Goal: Task Accomplishment & Management: Use online tool/utility

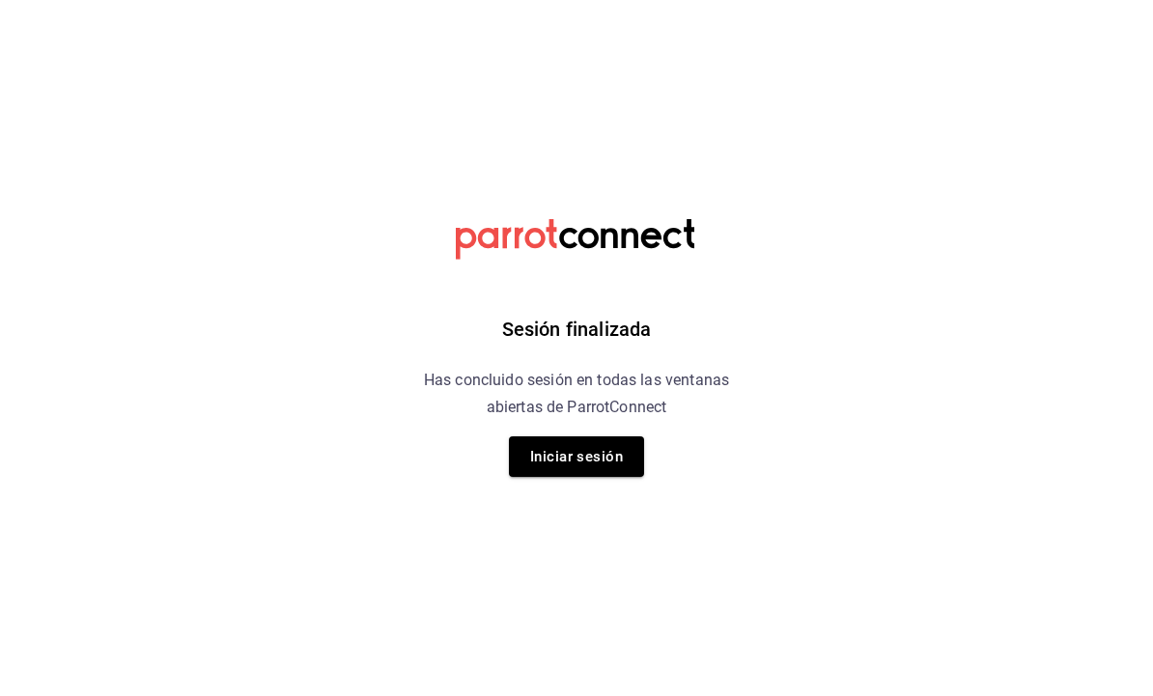
click at [580, 457] on button "Iniciar sesión" at bounding box center [576, 456] width 135 height 41
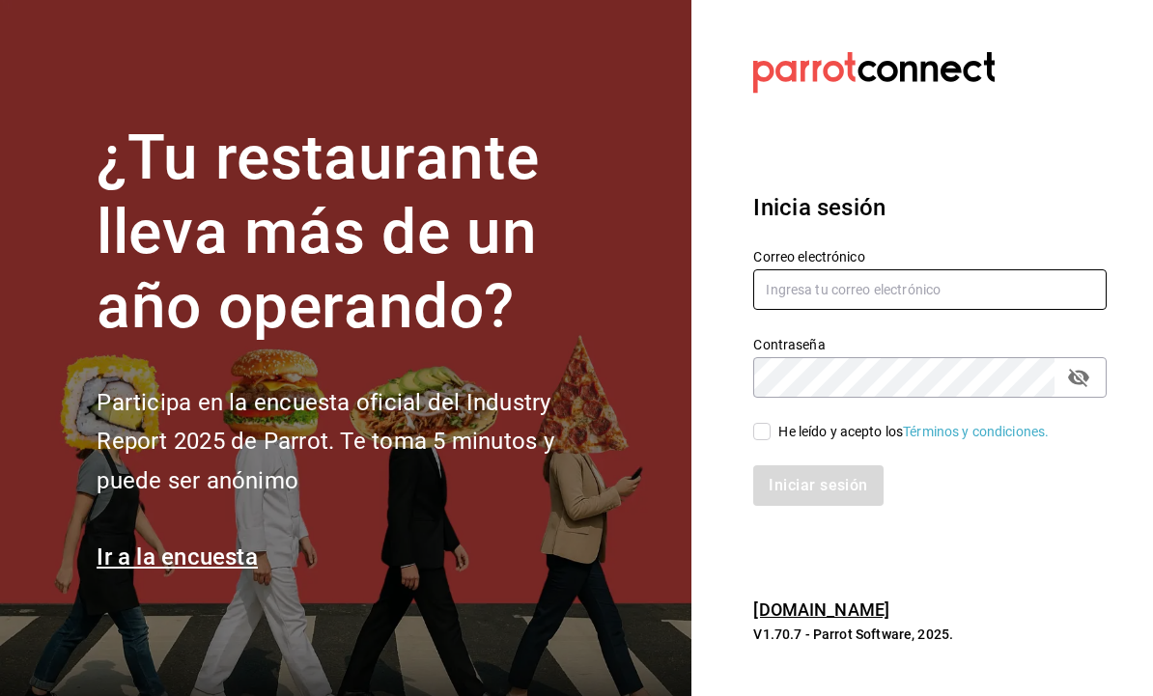
click at [918, 310] on input "text" at bounding box center [929, 289] width 353 height 41
type input "[EMAIL_ADDRESS][DOMAIN_NAME]"
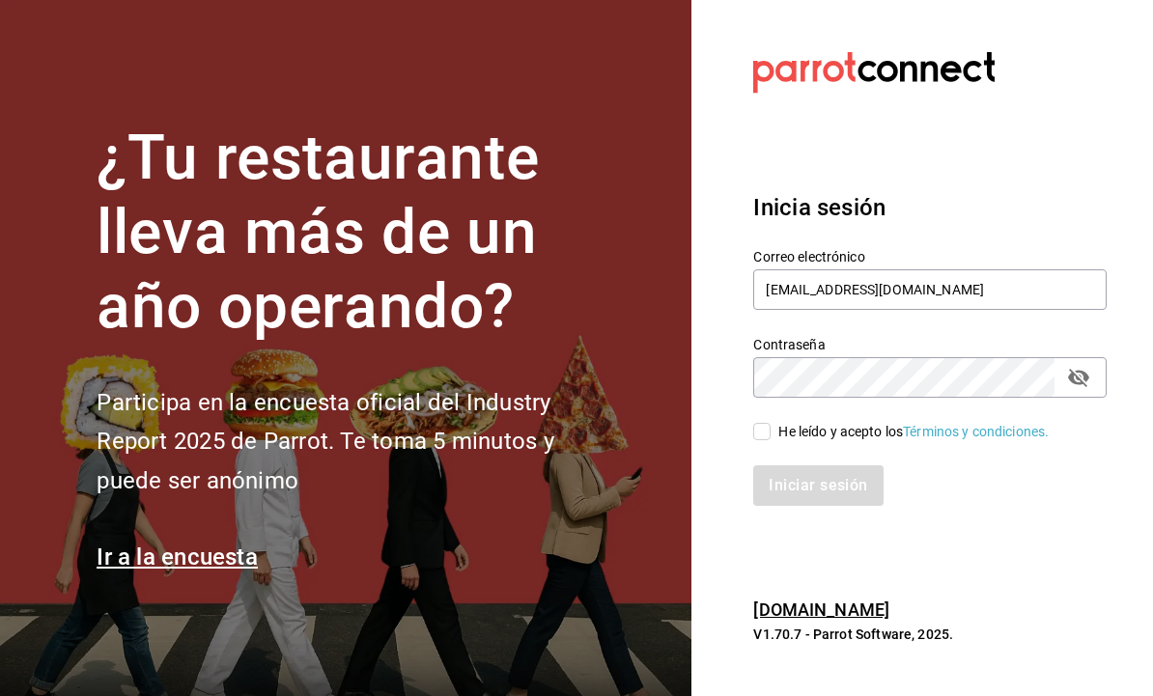
click at [769, 440] on input "He leído y acepto los Términos y condiciones." at bounding box center [761, 431] width 17 height 17
checkbox input "true"
click at [829, 506] on button "Iniciar sesión" at bounding box center [818, 485] width 131 height 41
click at [871, 506] on div "Iniciar sesión" at bounding box center [929, 485] width 353 height 41
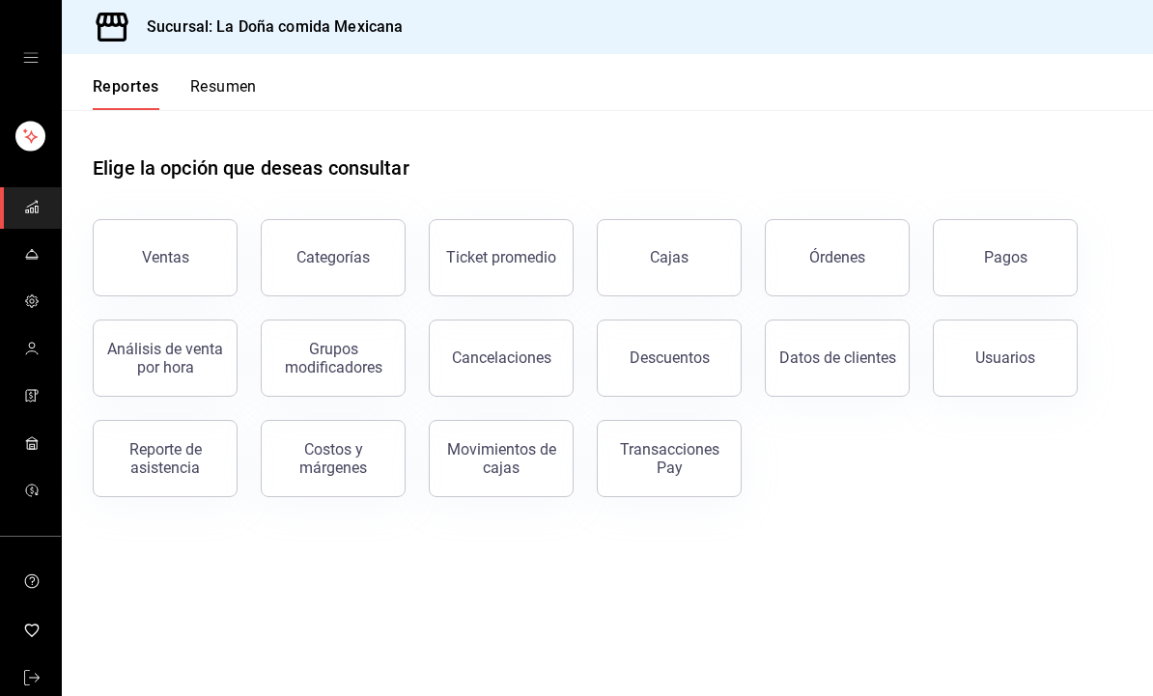
click at [986, 294] on div "Pagos" at bounding box center [993, 246] width 168 height 100
click at [984, 250] on button "Pagos" at bounding box center [1005, 257] width 145 height 77
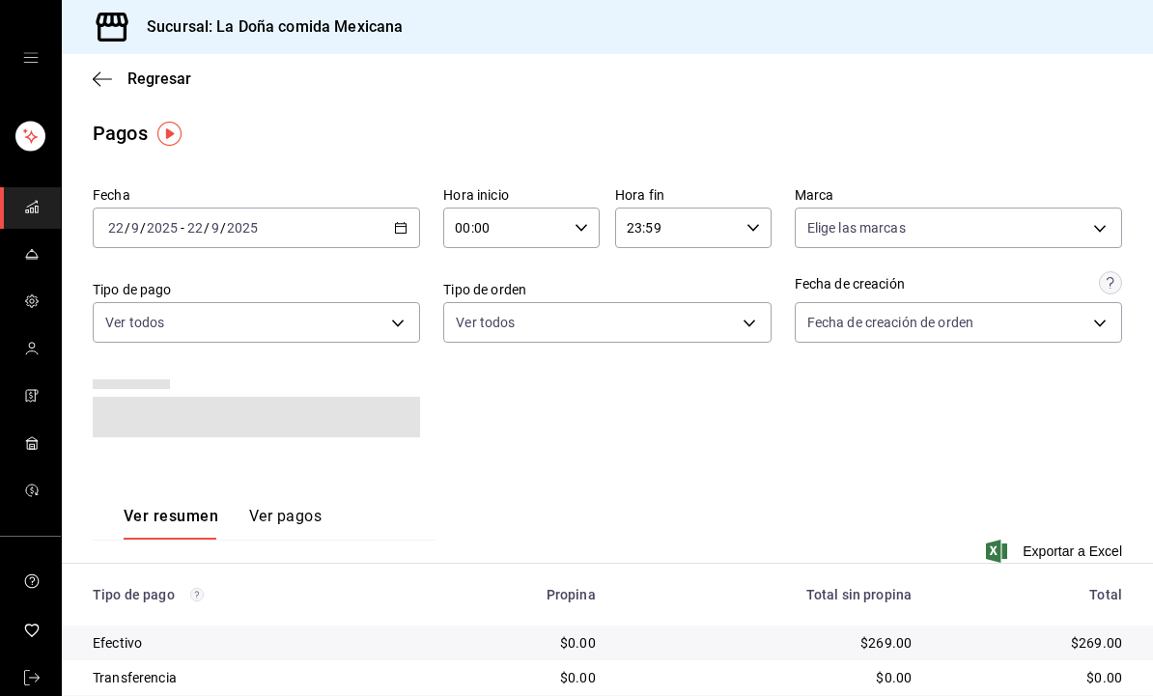
click at [658, 318] on body "Sucursal: La Doña comida Mexicana Regresar Pagos Fecha 2025-09-22 22 / 9 / 2025…" at bounding box center [576, 348] width 1153 height 696
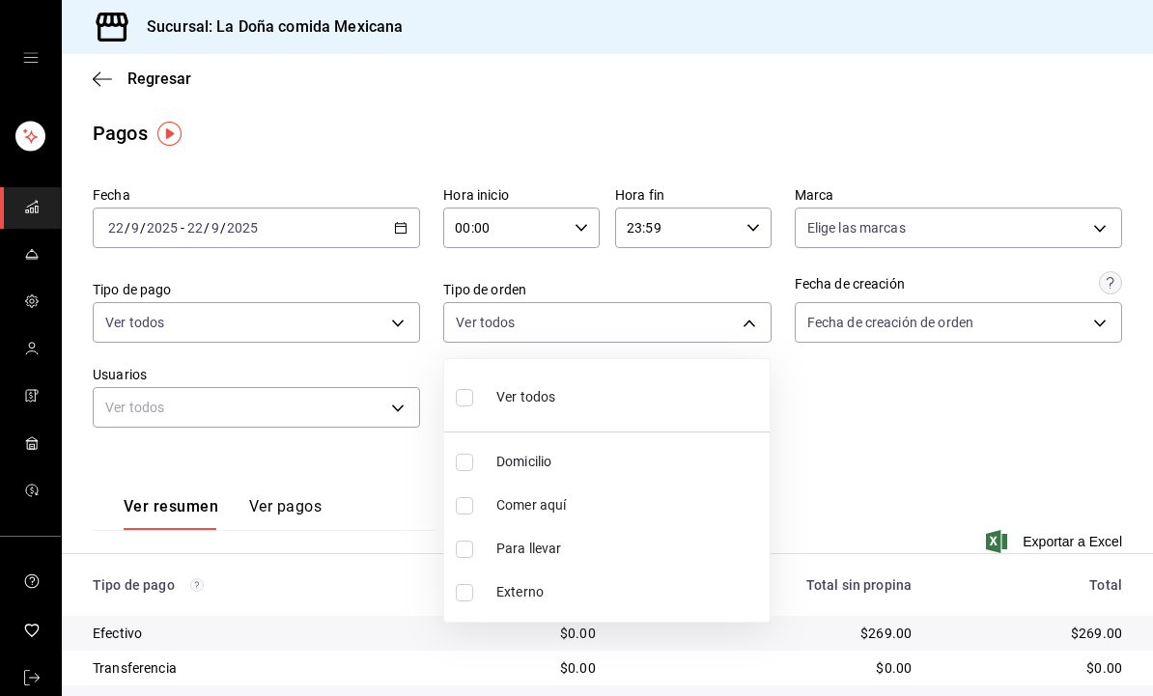
click at [667, 397] on li "Ver todos" at bounding box center [606, 395] width 325 height 57
type input "77aecf1a-0280-4209-8005-0a4f812c9068,6596d95d-a8ac-4a05-8786-e553eca57574,d125a…"
checkbox input "true"
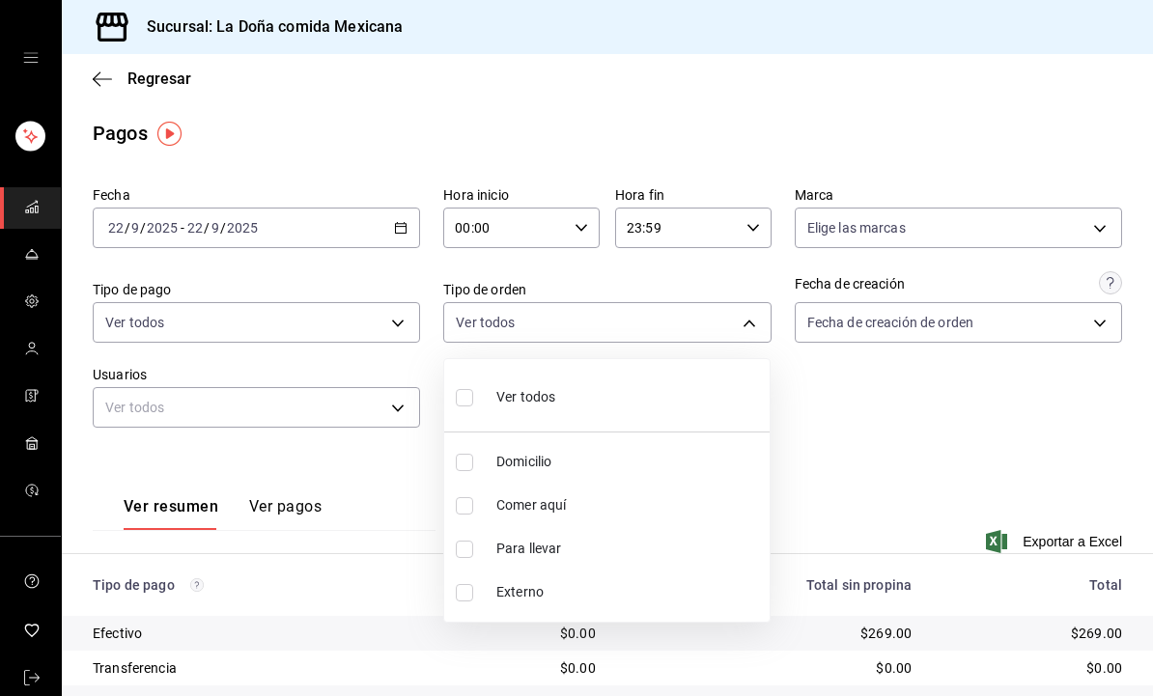
checkbox input "true"
click at [838, 397] on div at bounding box center [576, 348] width 1153 height 696
click at [718, 333] on body "Sucursal: La Doña comida Mexicana Regresar Pagos Fecha 2025-09-22 22 / 9 / 2025…" at bounding box center [576, 348] width 1153 height 696
click at [835, 429] on div at bounding box center [576, 348] width 1153 height 696
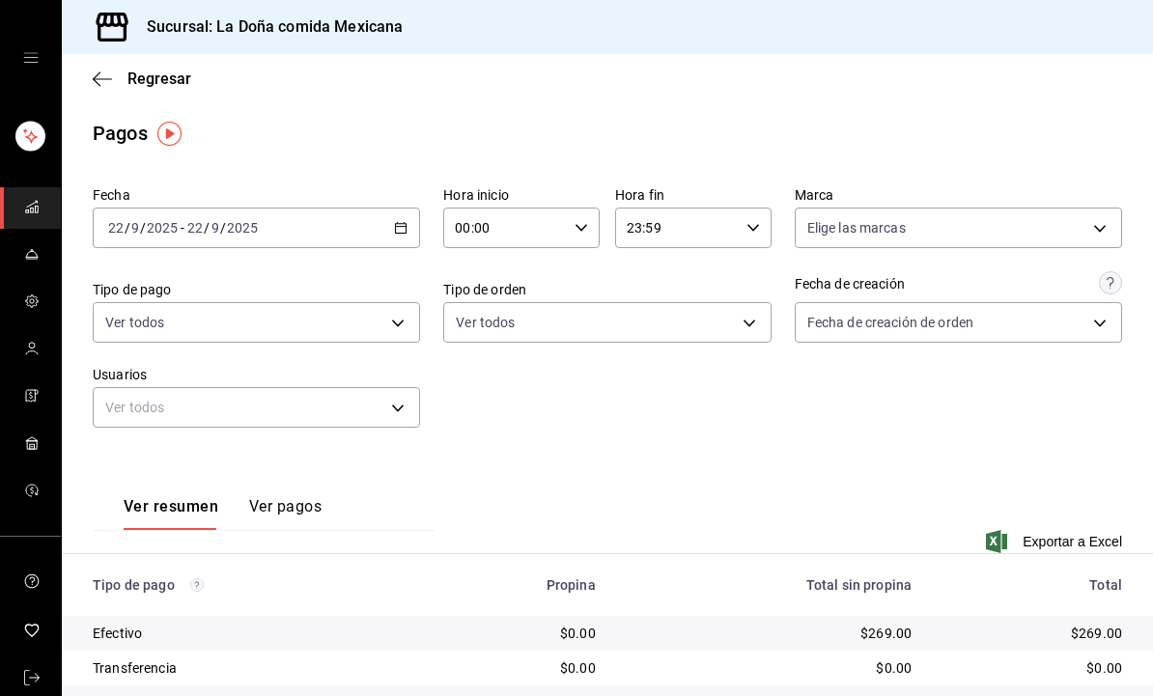
click at [826, 420] on div "Fecha 2025-09-22 22 / 9 / 2025 - 2025-09-22 22 / 9 / 2025 Hora inicio 00:00 Hor…" at bounding box center [607, 315] width 1029 height 272
click at [394, 321] on body "Sucursal: La Doña comida Mexicana Regresar Pagos Fecha 2025-09-22 22 / 9 / 2025…" at bounding box center [576, 348] width 1153 height 696
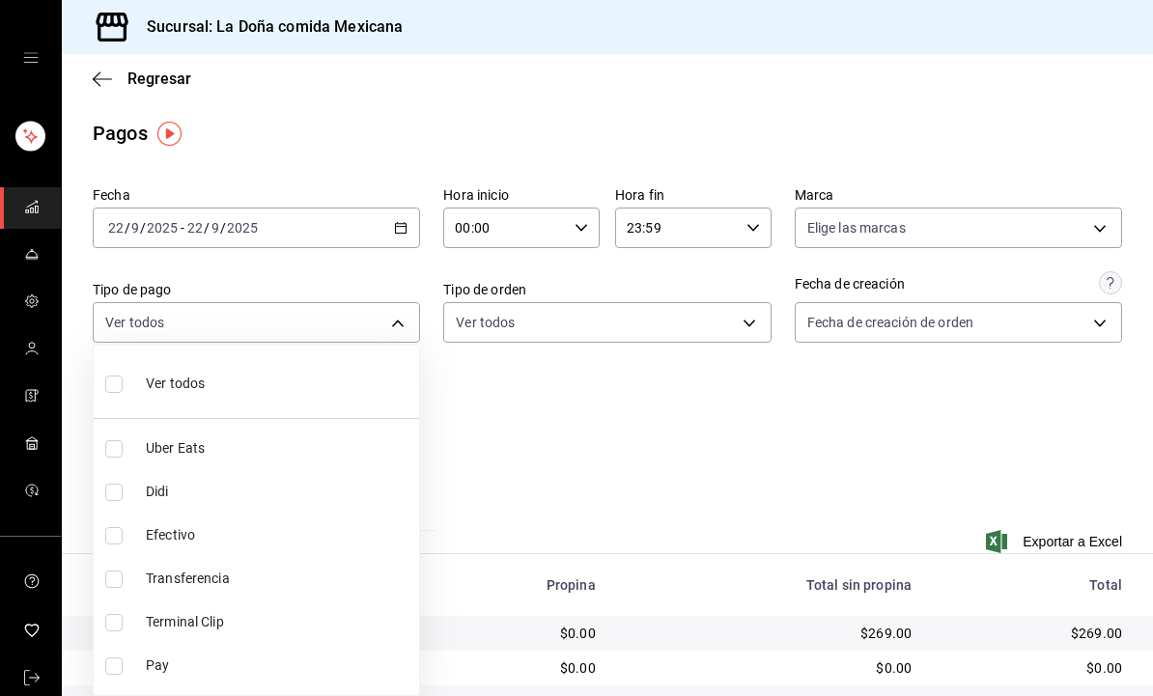
click at [318, 589] on li "Transferencia" at bounding box center [256, 578] width 325 height 43
type input "333c20f8-5507-40b9-8468-6acb838c8b10"
checkbox input "true"
click at [826, 416] on div at bounding box center [576, 348] width 1153 height 696
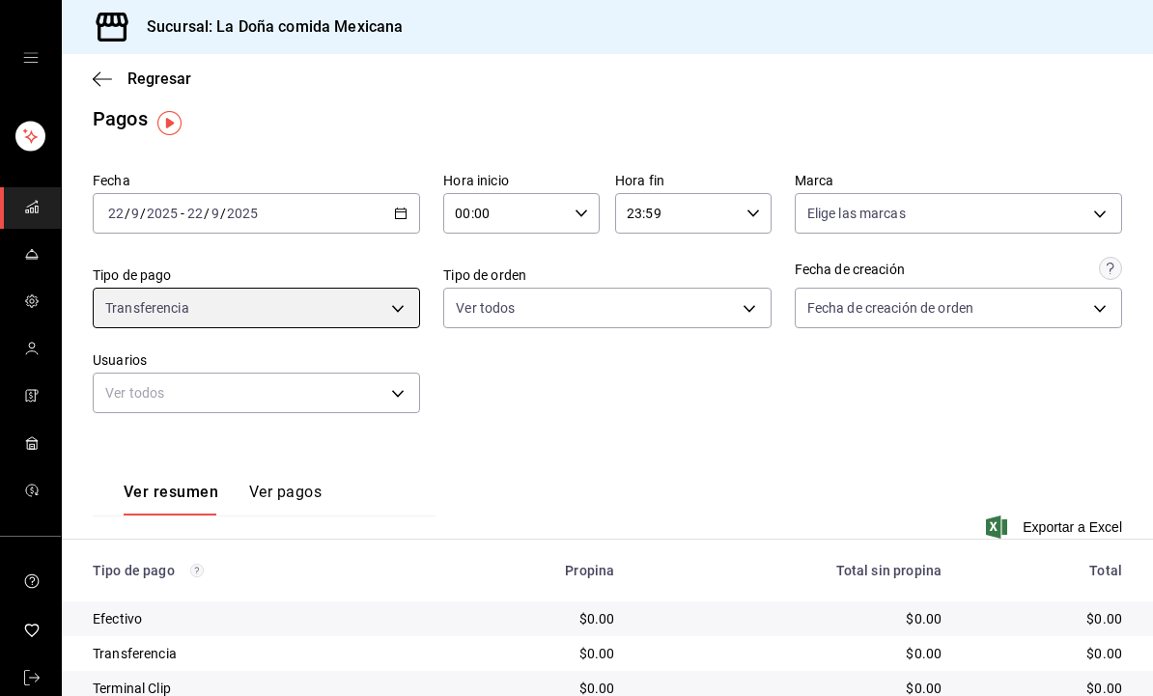
scroll to position [6, 0]
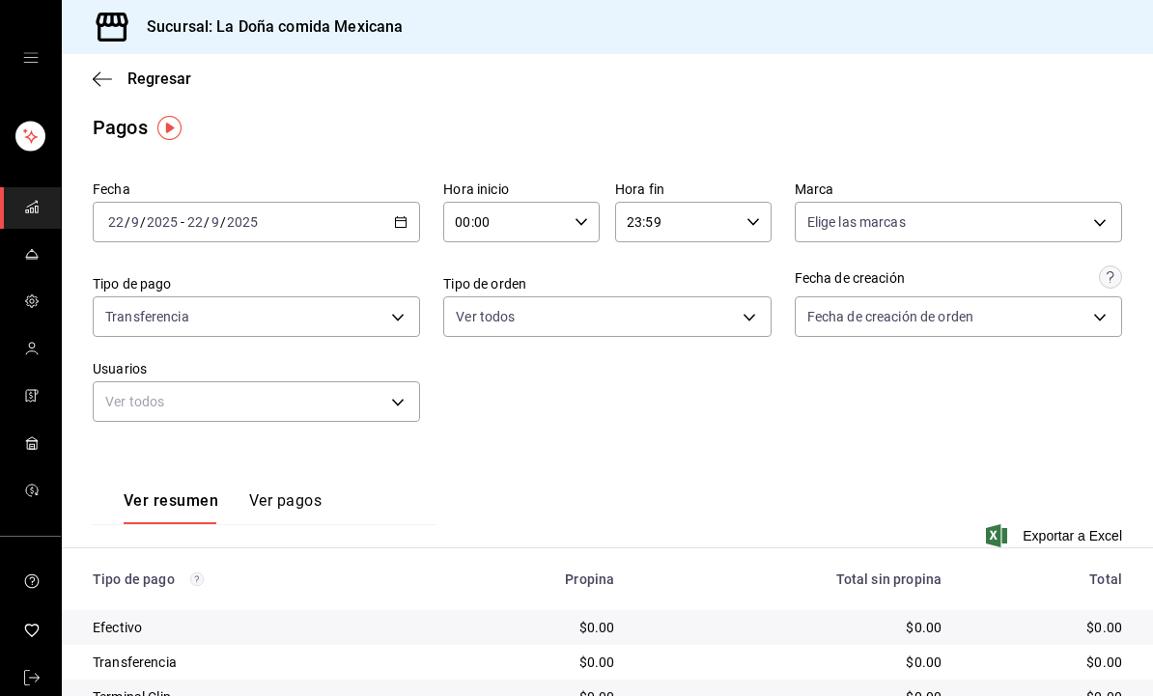
click at [322, 202] on div "2025-09-22 22 / 9 / 2025 - 2025-09-22 22 / 9 / 2025" at bounding box center [256, 222] width 327 height 41
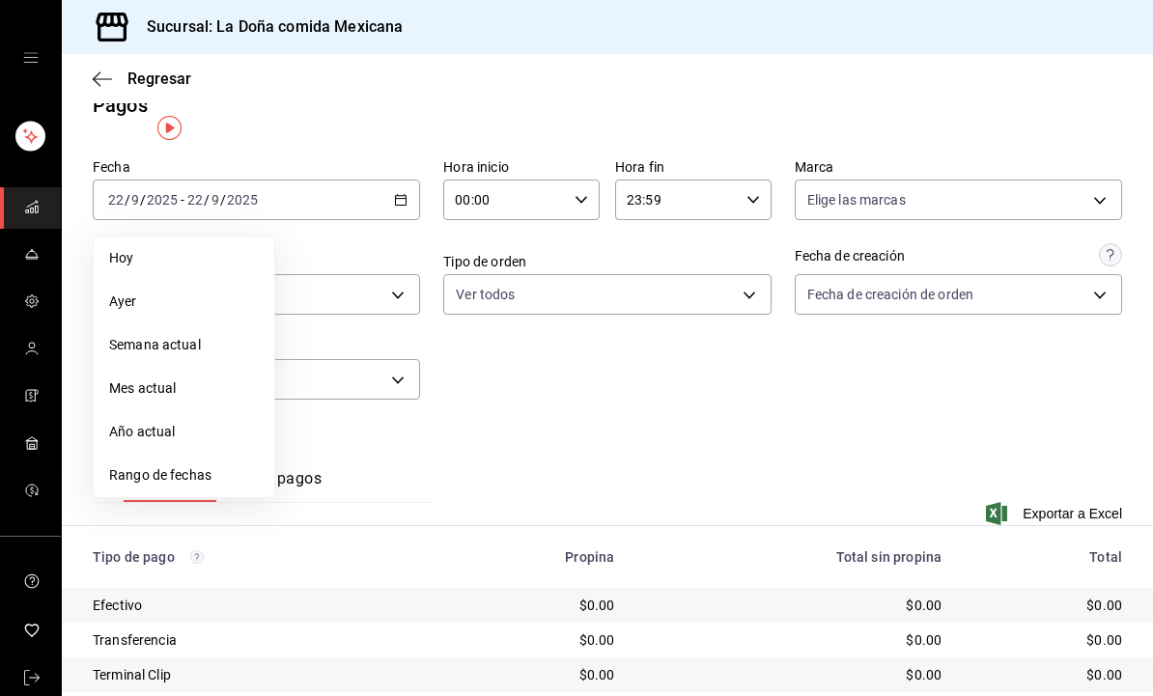
scroll to position [29, 0]
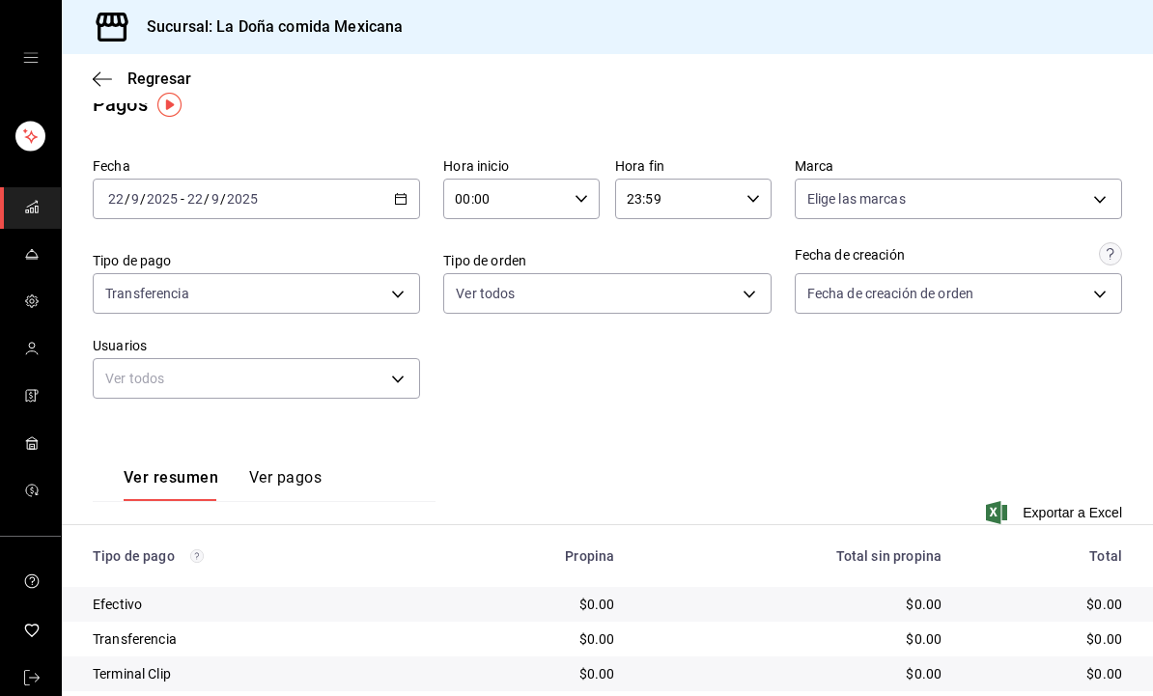
click at [407, 200] on icon "button" at bounding box center [401, 199] width 14 height 14
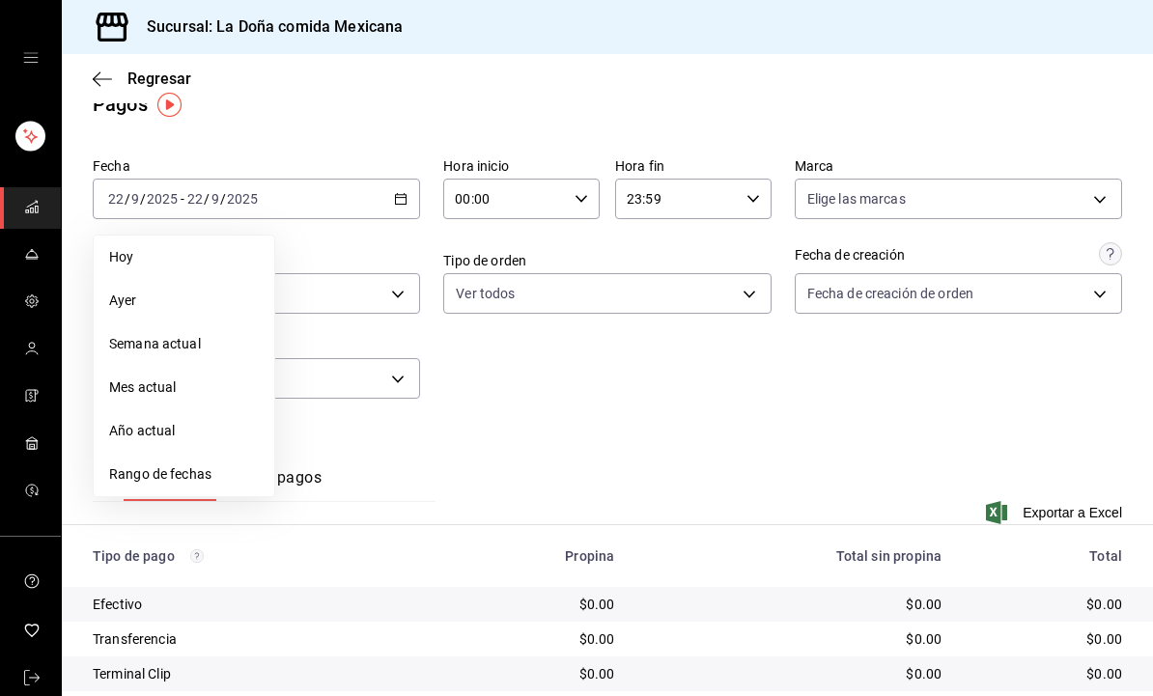
click at [226, 474] on span "Rango de fechas" at bounding box center [184, 474] width 150 height 20
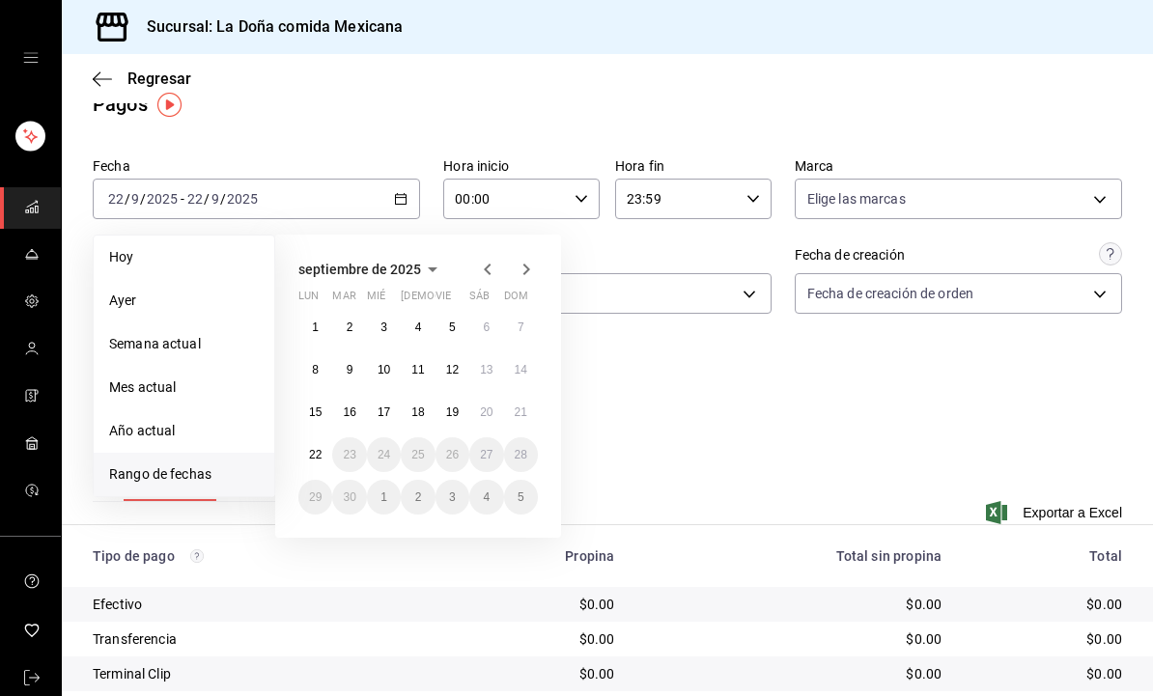
click at [491, 405] on abbr "20" at bounding box center [486, 412] width 13 height 14
click at [321, 407] on abbr "15" at bounding box center [315, 412] width 13 height 14
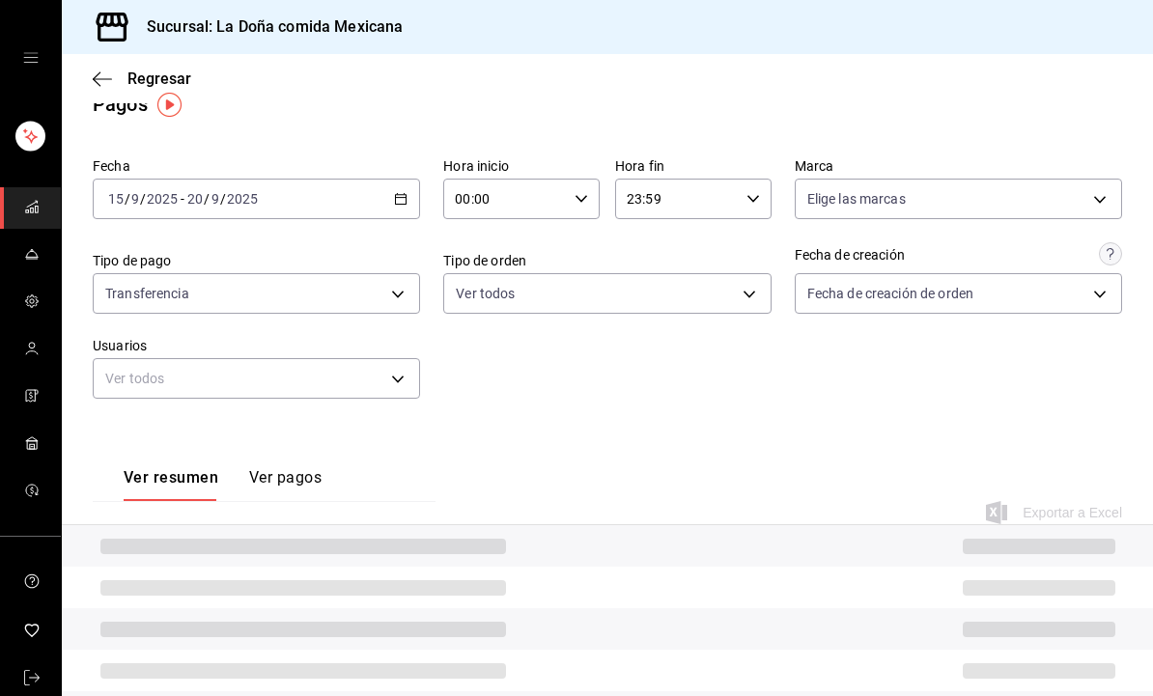
click at [407, 198] on icon "button" at bounding box center [401, 199] width 14 height 14
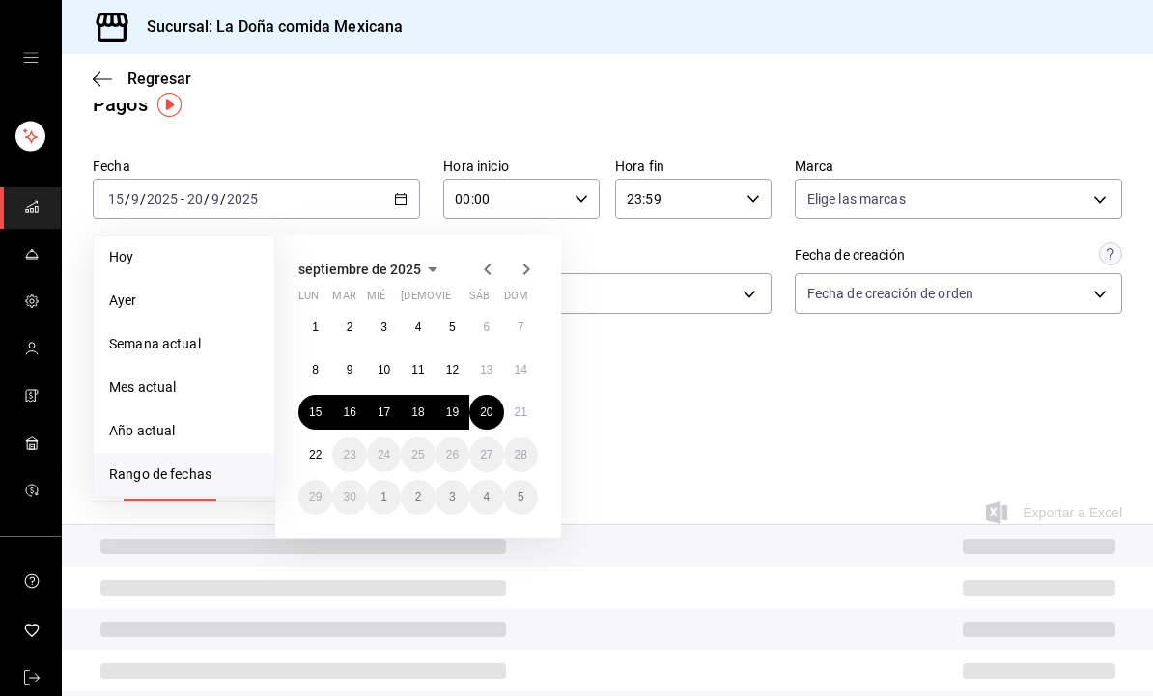
click at [524, 411] on abbr "21" at bounding box center [521, 412] width 13 height 14
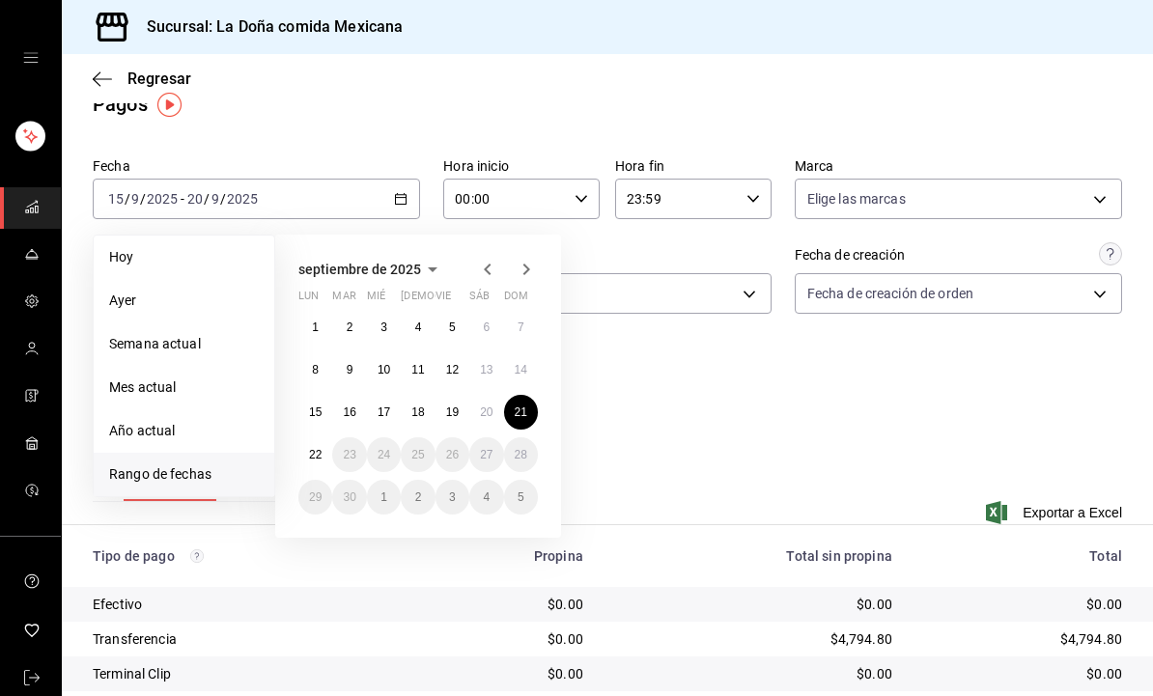
click at [314, 411] on abbr "15" at bounding box center [315, 412] width 13 height 14
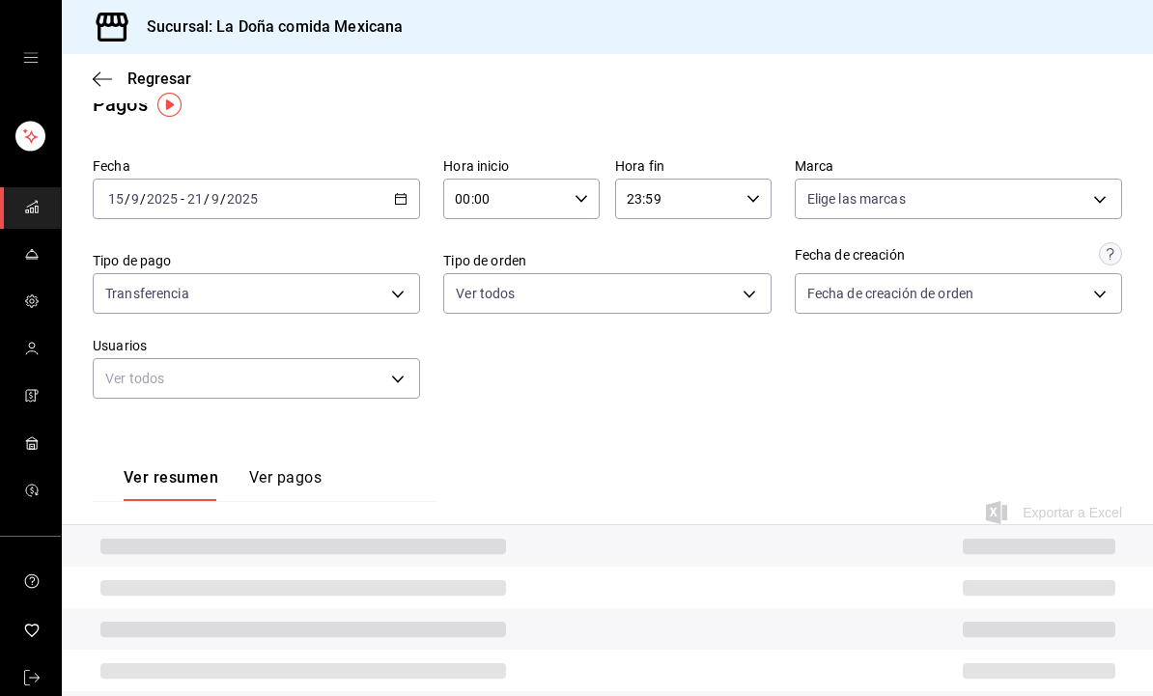
click at [409, 188] on div "2025-09-15 15 / 9 / 2025 - 2025-09-21 21 / 9 / 2025" at bounding box center [256, 199] width 327 height 41
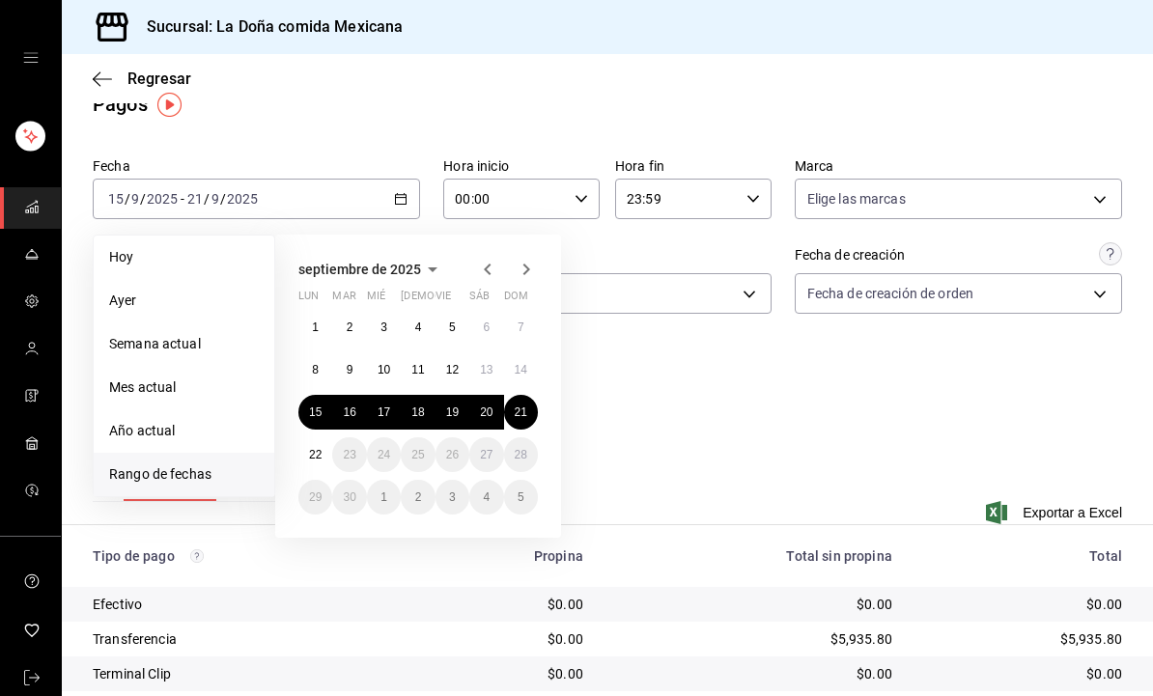
click at [704, 420] on div "Fecha 2025-09-15 15 / 9 / 2025 - 2025-09-21 21 / 9 / 2025 Hoy Ayer Semana actua…" at bounding box center [607, 286] width 1029 height 272
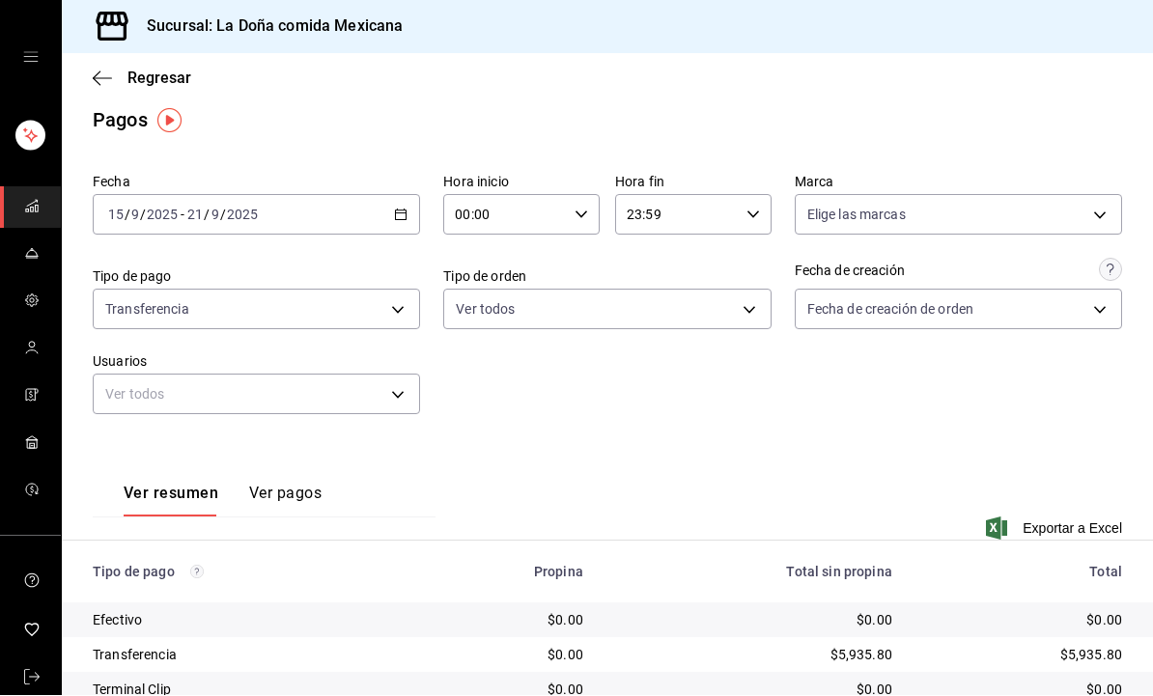
scroll to position [14, 0]
click at [977, 220] on body "Sucursal: La Doña comida Mexicana Regresar Pagos Fecha 2025-09-15 15 / 9 / 2025…" at bounding box center [576, 348] width 1153 height 696
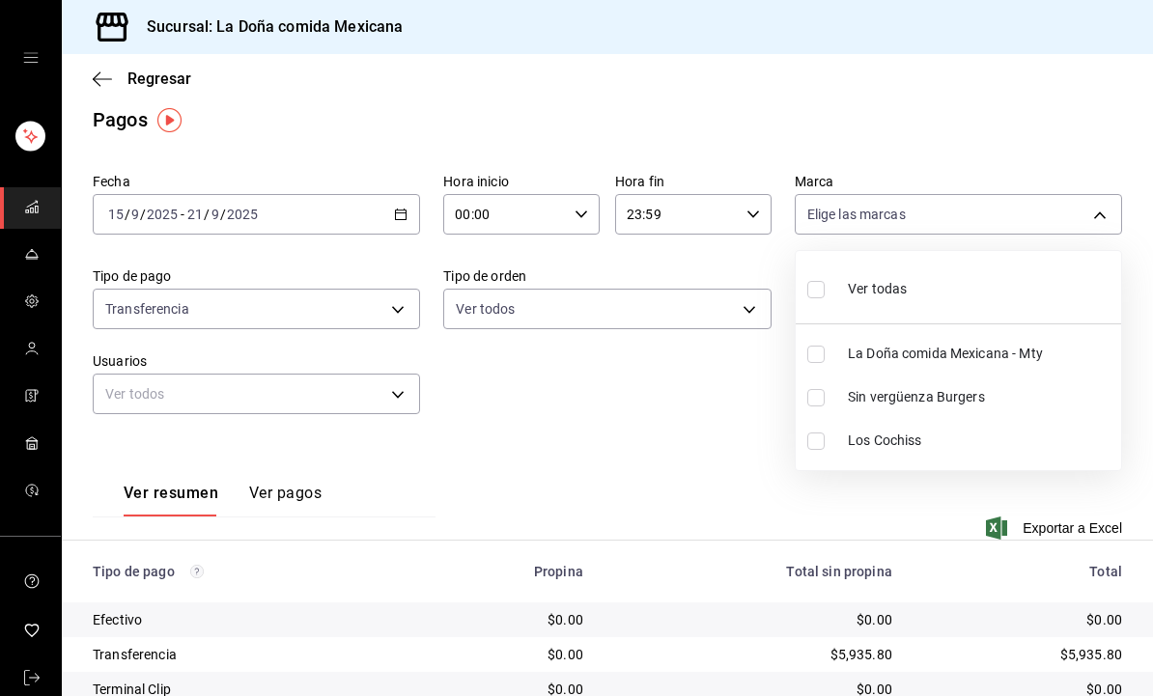
click at [1045, 347] on span "La Doña comida Mexicana - Mty" at bounding box center [980, 354] width 265 height 20
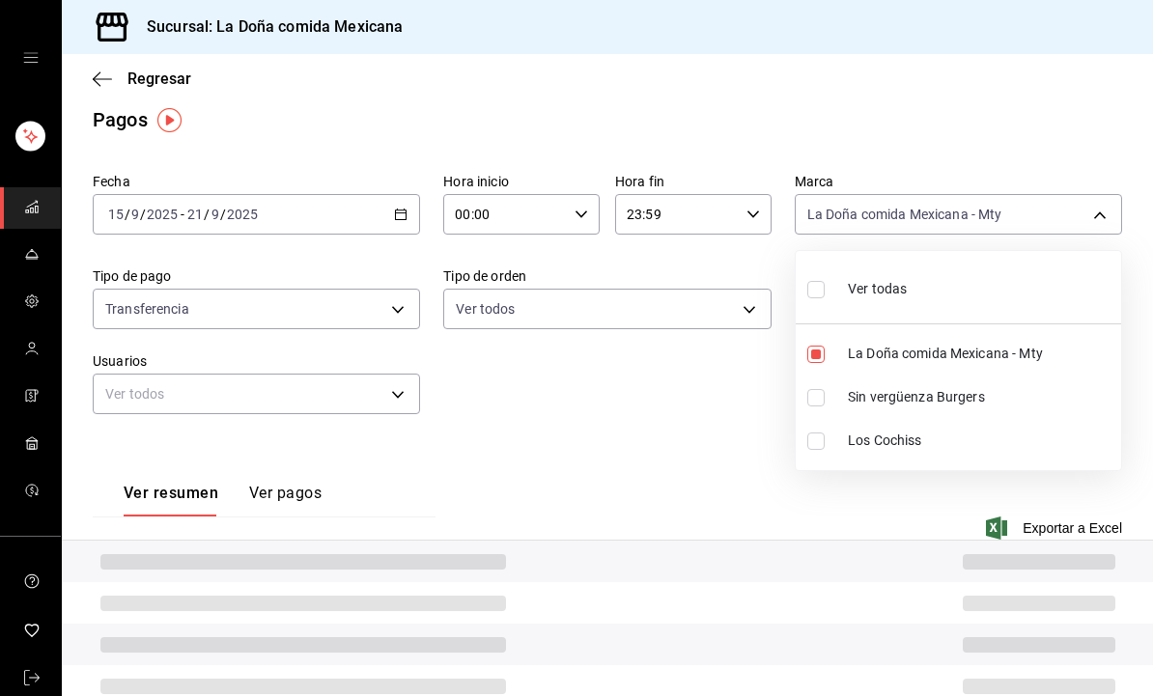
type input "e53f178e-f565-49bf-8aa1-199855f6bcb3"
checkbox input "true"
click at [1075, 550] on div at bounding box center [576, 348] width 1153 height 696
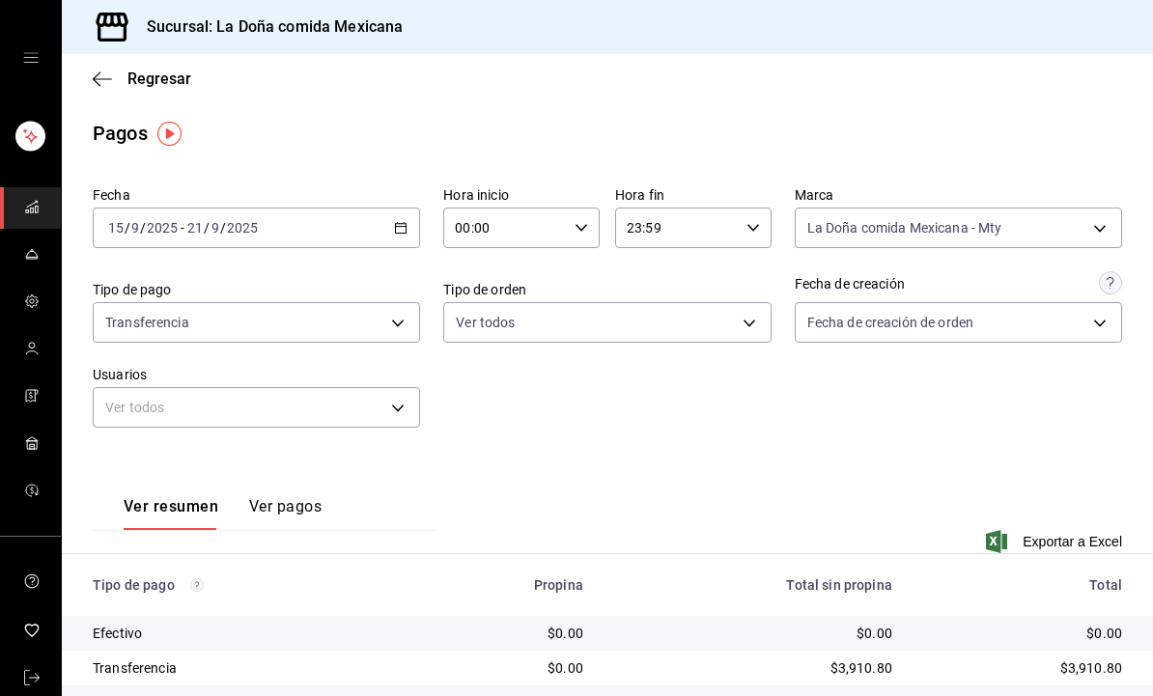
click at [1100, 214] on body "Sucursal: La Doña comida Mexicana Regresar Pagos Fecha 2025-09-15 15 / 9 / 2025…" at bounding box center [576, 348] width 1153 height 696
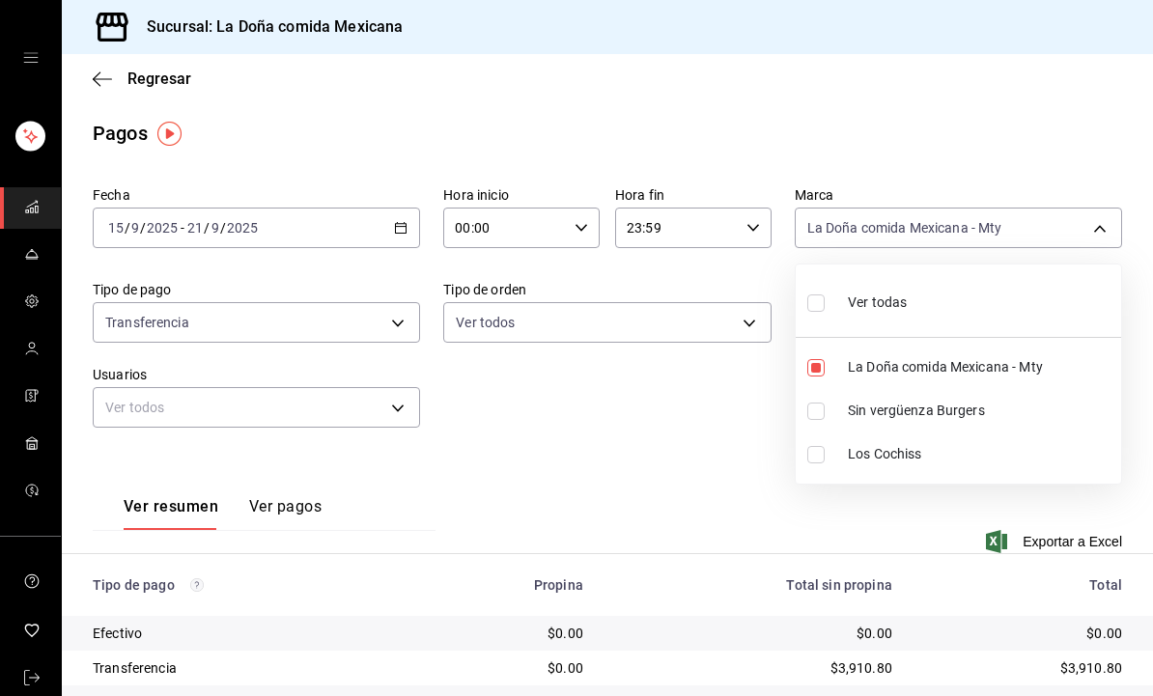
click at [984, 415] on span "Sin vergüenza Burgers" at bounding box center [980, 411] width 265 height 20
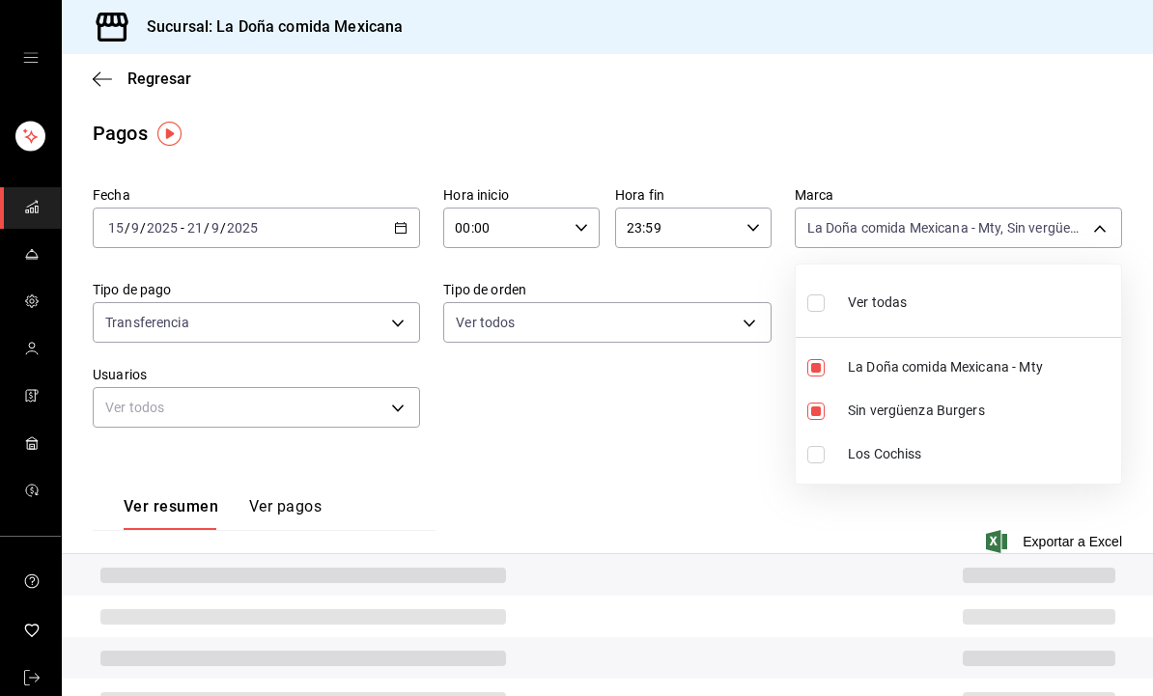
type input "e53f178e-f565-49bf-8aa1-199855f6bcb3,dba9cd53-48a2-4d44-8bea-60e37a8bb589"
checkbox input "true"
click at [1096, 231] on div at bounding box center [576, 348] width 1153 height 696
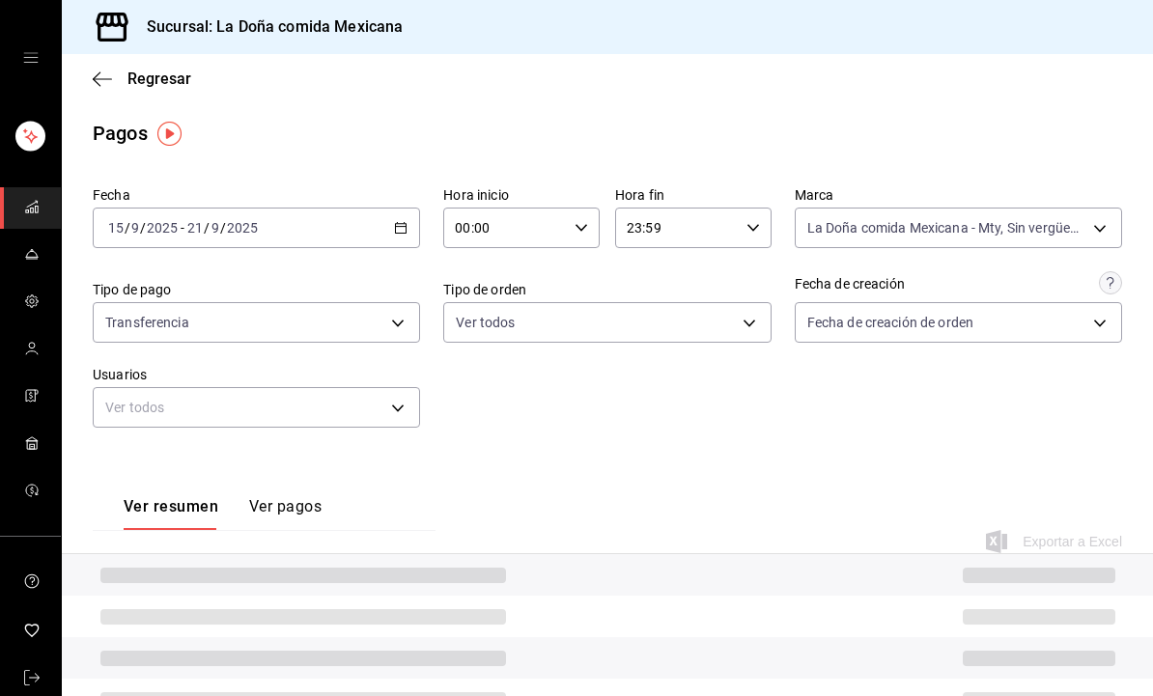
click at [1096, 219] on body "Sucursal: La Doña comida Mexicana Regresar Pagos Fecha 2025-09-15 15 / 9 / 2025…" at bounding box center [576, 348] width 1153 height 696
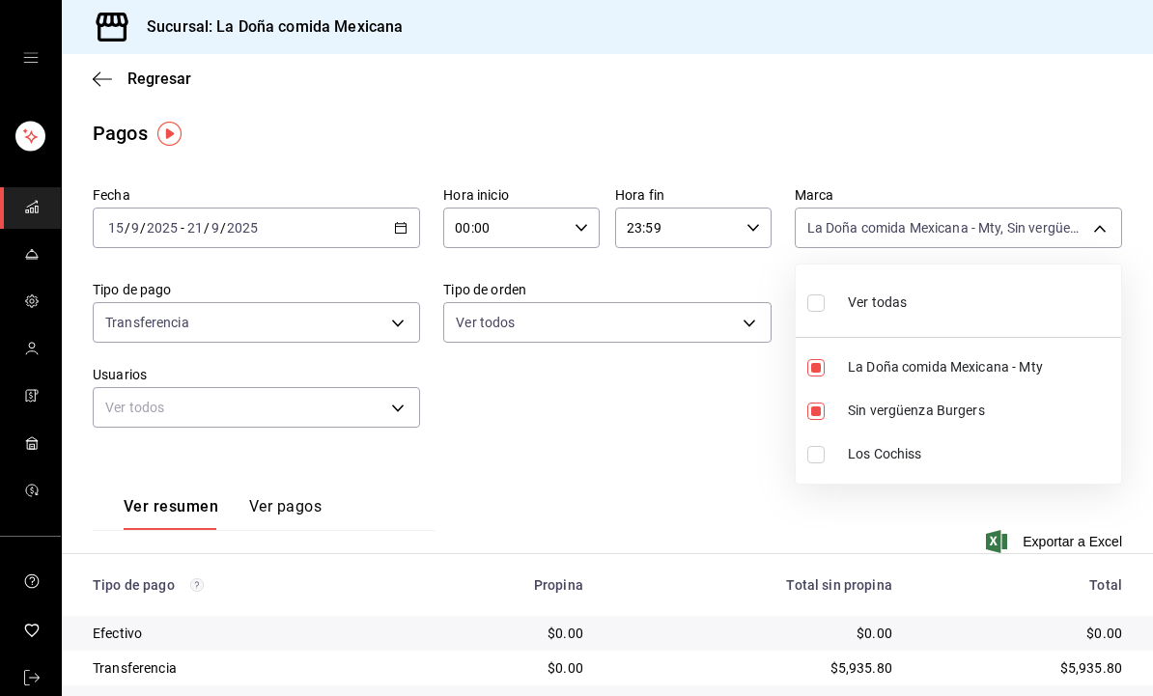
click at [978, 375] on span "La Doña comida Mexicana - Mty" at bounding box center [980, 367] width 265 height 20
type input "dba9cd53-48a2-4d44-8bea-60e37a8bb589"
checkbox input "false"
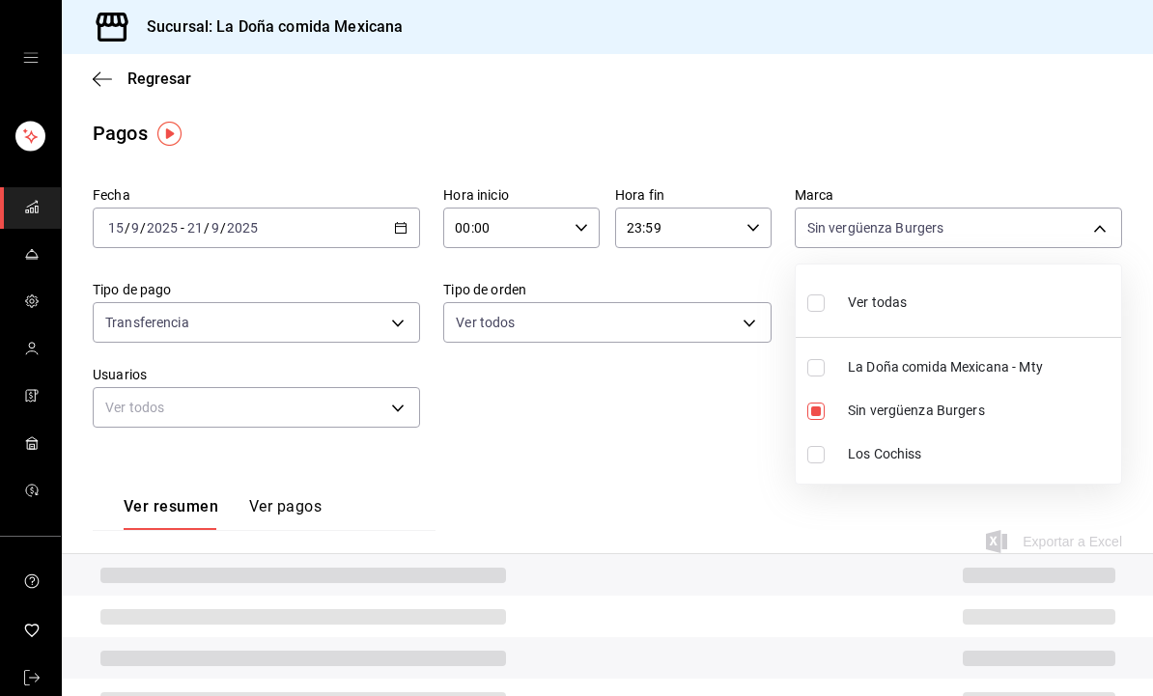
click at [1049, 566] on div at bounding box center [576, 348] width 1153 height 696
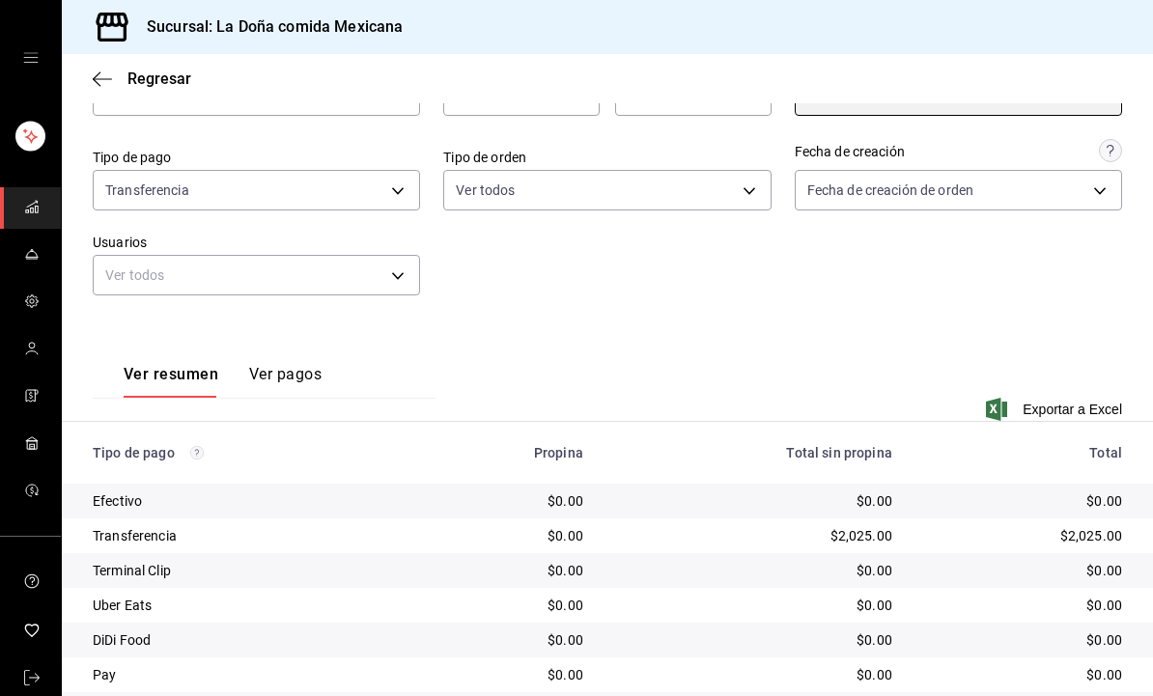
scroll to position [130, 0]
